Goal: Understand process/instructions

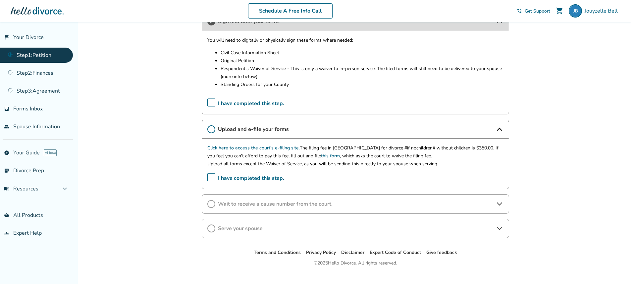
scroll to position [207, 0]
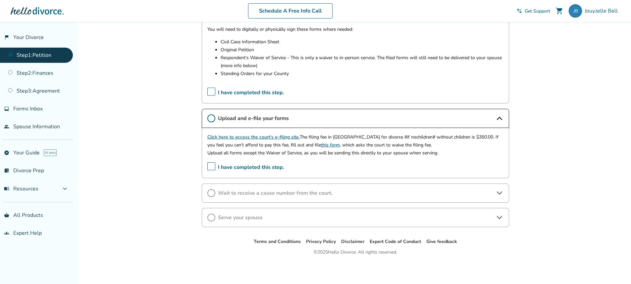
click at [234, 138] on link "Click here to access the court's e-filing site." at bounding box center [253, 137] width 92 height 6
click at [213, 166] on span "I have completed this step." at bounding box center [245, 168] width 77 height 10
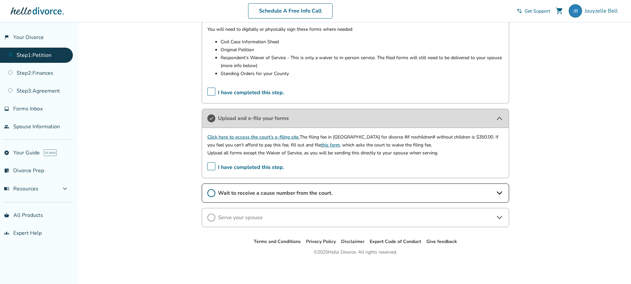
click at [497, 197] on icon at bounding box center [499, 193] width 8 height 8
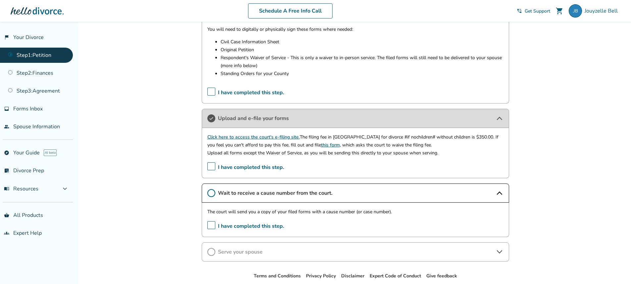
click at [496, 249] on icon at bounding box center [499, 252] width 8 height 8
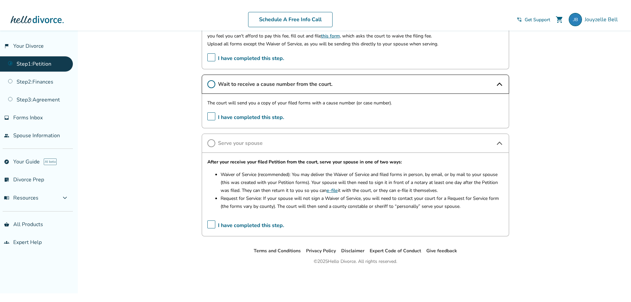
scroll to position [307, 0]
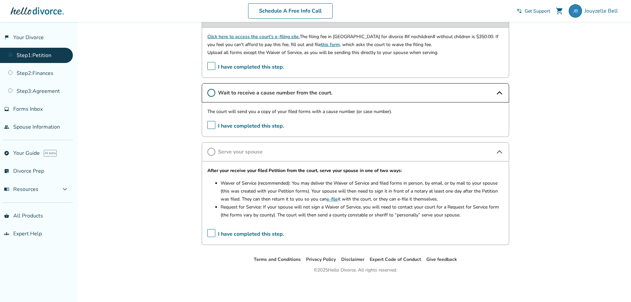
click at [211, 122] on span "I have completed this step." at bounding box center [245, 126] width 77 height 10
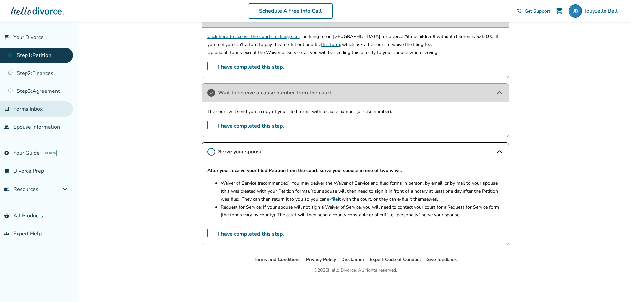
click at [13, 112] on link "inbox Forms Inbox" at bounding box center [36, 108] width 73 height 15
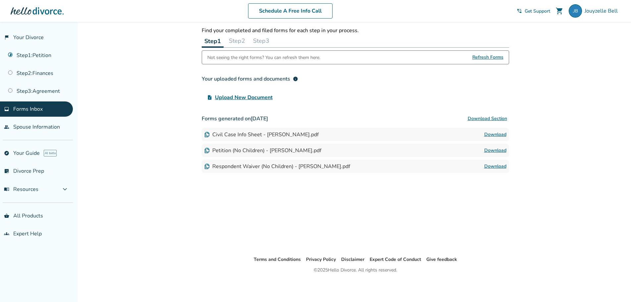
click at [13, 112] on link "inbox Forms Inbox" at bounding box center [36, 108] width 73 height 15
click at [42, 55] on link "Step 1 : Petition" at bounding box center [36, 55] width 73 height 15
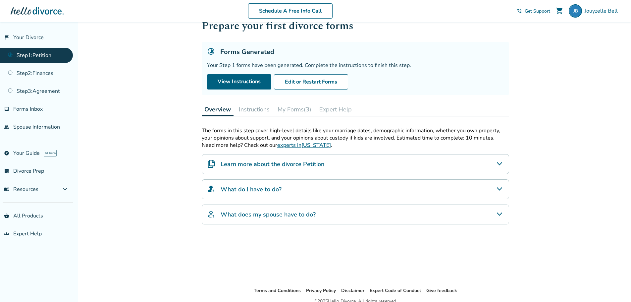
click at [258, 110] on button "Instructions" at bounding box center [254, 109] width 36 height 13
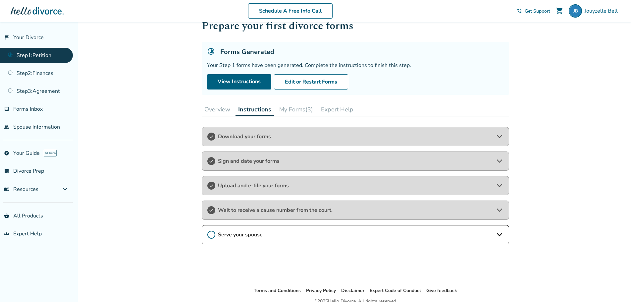
click at [358, 211] on span "Wait to receive a cause number from the court." at bounding box center [355, 209] width 275 height 7
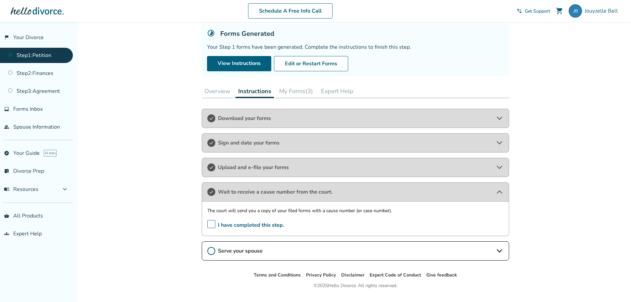
scroll to position [56, 0]
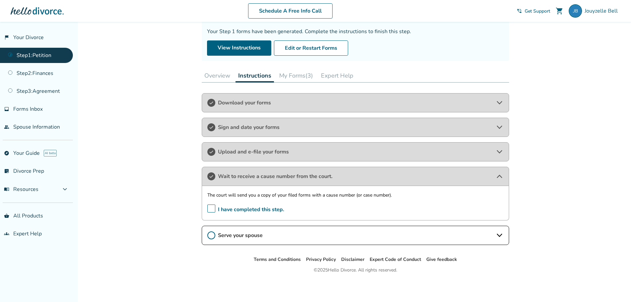
click at [502, 240] on div "Serve your spouse" at bounding box center [355, 234] width 307 height 19
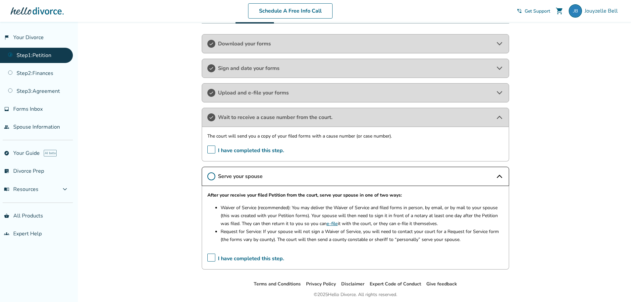
scroll to position [139, 0]
